Goal: Task Accomplishment & Management: Complete application form

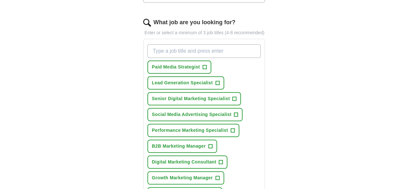
scroll to position [194, 0]
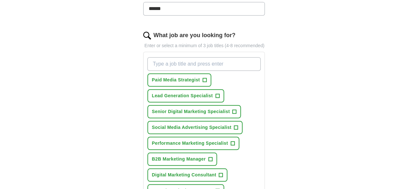
click at [190, 31] on label "What job are you looking for?" at bounding box center [195, 35] width 82 height 9
click at [190, 57] on input "What job are you looking for?" at bounding box center [205, 64] width 114 height 14
click at [190, 31] on label "What job are you looking for?" at bounding box center [195, 35] width 82 height 9
click at [190, 57] on input "What job are you looking for?" at bounding box center [205, 64] width 114 height 14
click at [190, 31] on label "What job are you looking for?" at bounding box center [195, 35] width 82 height 9
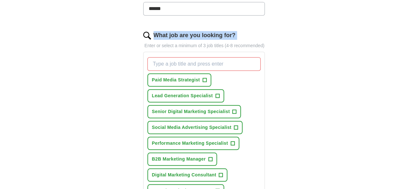
click at [190, 57] on input "What job are you looking for?" at bounding box center [205, 64] width 114 height 14
copy label "What job are you looking for?"
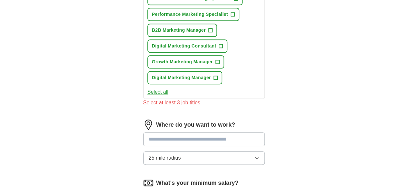
scroll to position [323, 0]
click at [209, 120] on label "Where do you want to work?" at bounding box center [195, 124] width 79 height 9
copy label "Where do you want to work?"
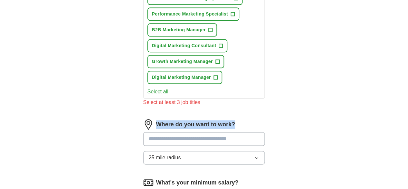
scroll to position [355, 0]
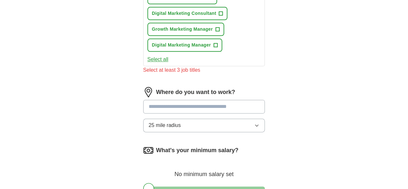
click at [194, 146] on label "What's your minimum salary?" at bounding box center [197, 150] width 82 height 9
copy label "What's your minimum salary?"
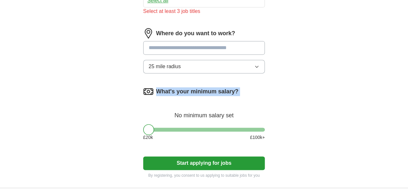
scroll to position [420, 0]
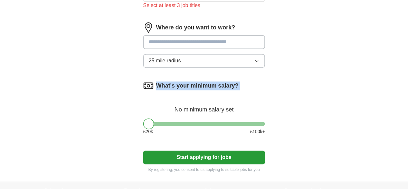
click at [219, 150] on button "Start applying for jobs" at bounding box center [204, 157] width 122 height 14
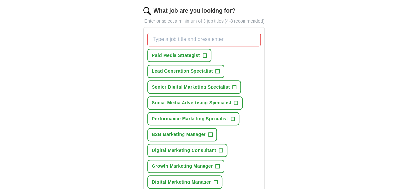
scroll to position [198, 0]
